Goal: Information Seeking & Learning: Find specific fact

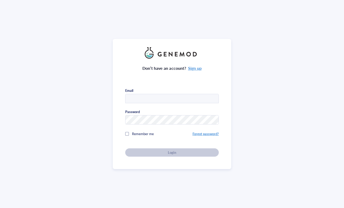
type input "[EMAIL_ADDRESS][PERSON_NAME][DOMAIN_NAME]"
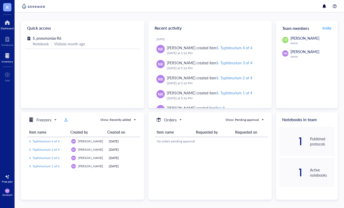
click at [8, 58] on div at bounding box center [7, 56] width 11 height 8
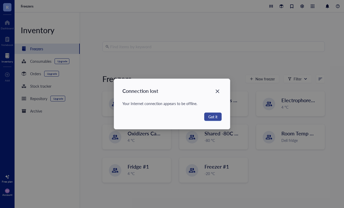
click at [215, 115] on span "Got it" at bounding box center [212, 117] width 9 height 6
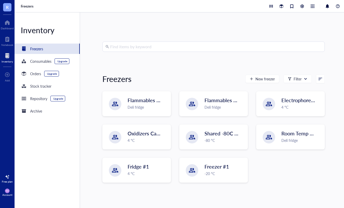
click at [176, 48] on input "search" at bounding box center [216, 47] width 212 height 10
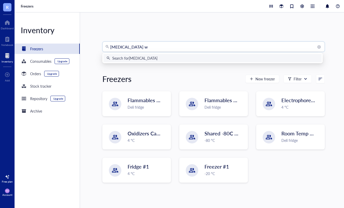
type input "[MEDICAL_DATA] wo"
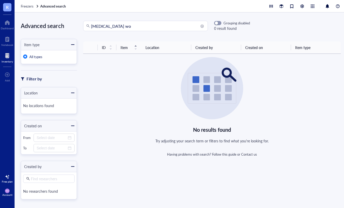
click at [95, 27] on input "[MEDICAL_DATA] wo" at bounding box center [148, 26] width 114 height 10
click at [120, 29] on input "[MEDICAL_DATA] wo" at bounding box center [148, 26] width 114 height 10
type input "[MEDICAL_DATA] w0"
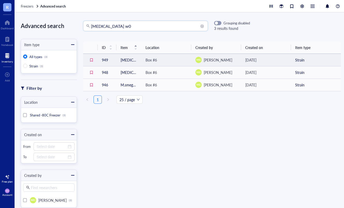
click at [232, 62] on div "MG [PERSON_NAME]" at bounding box center [216, 60] width 42 height 6
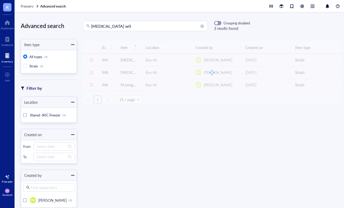
click at [132, 28] on input "[MEDICAL_DATA] w0" at bounding box center [148, 26] width 114 height 10
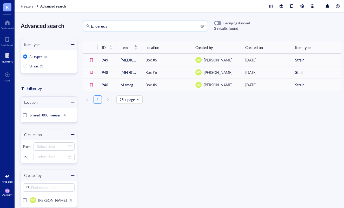
type input "b. cereus"
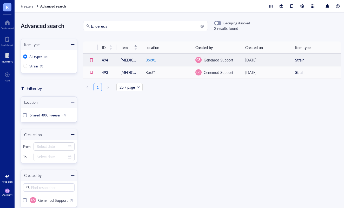
click at [176, 60] on div "Box#1" at bounding box center [167, 60] width 42 height 6
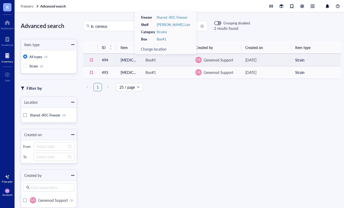
click at [270, 62] on div "[DATE]" at bounding box center [266, 60] width 42 height 6
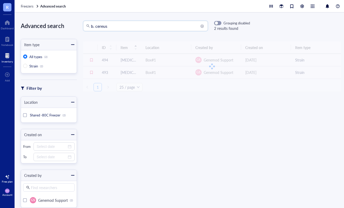
drag, startPoint x: 113, startPoint y: 25, endPoint x: 85, endPoint y: 25, distance: 28.1
click at [85, 25] on div "b. cereus" at bounding box center [145, 26] width 125 height 10
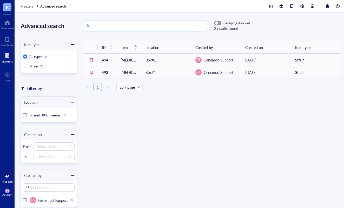
type input "[MEDICAL_DATA] w0"
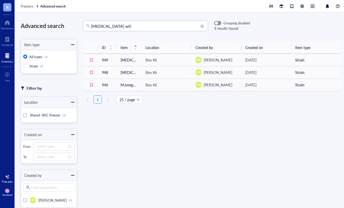
click at [9, 58] on div at bounding box center [7, 56] width 11 height 8
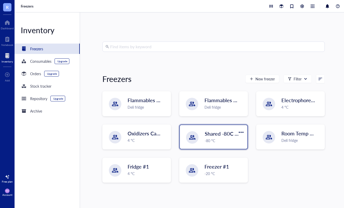
click at [215, 143] on div "-80 °C" at bounding box center [224, 141] width 39 height 6
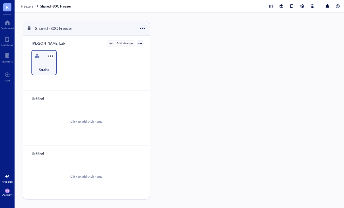
click at [50, 63] on div "Strains" at bounding box center [44, 66] width 20 height 11
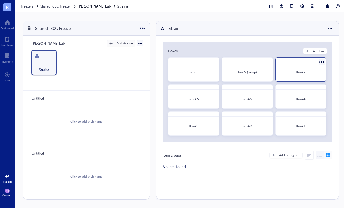
click at [310, 74] on div "Box#7" at bounding box center [301, 72] width 42 height 5
